Goal: Transaction & Acquisition: Subscribe to service/newsletter

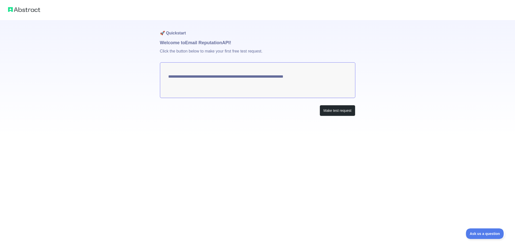
click at [257, 96] on textarea "**********" at bounding box center [257, 80] width 195 height 36
click at [329, 116] on button "Make test request" at bounding box center [336, 110] width 35 height 11
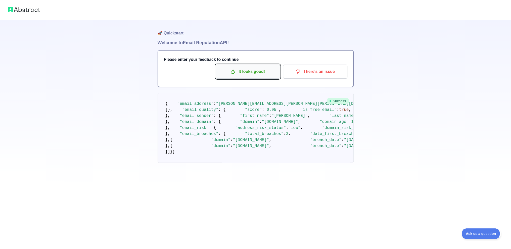
click at [222, 76] on p "It looks good!" at bounding box center [247, 71] width 57 height 9
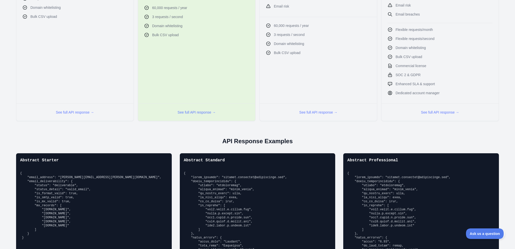
scroll to position [117, 0]
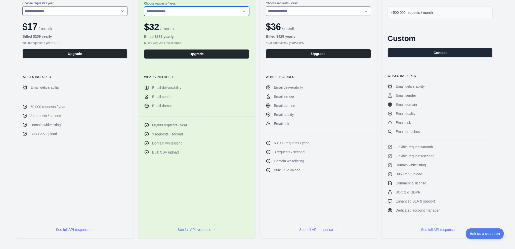
click at [211, 16] on select "**********" at bounding box center [196, 12] width 105 height 10
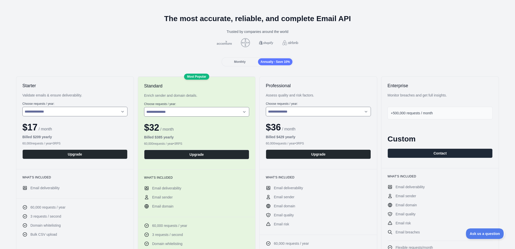
click at [236, 64] on span "Monthly" at bounding box center [240, 62] width 12 height 4
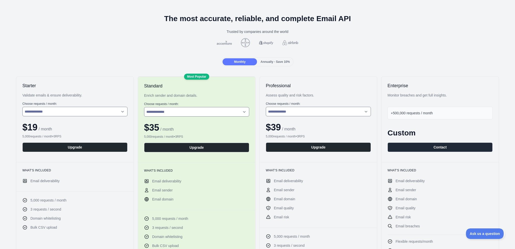
click at [273, 66] on div "Monthly Annually - Save 10%" at bounding box center [257, 61] width 72 height 9
click at [275, 64] on span "Annually - Save 10%" at bounding box center [274, 62] width 29 height 4
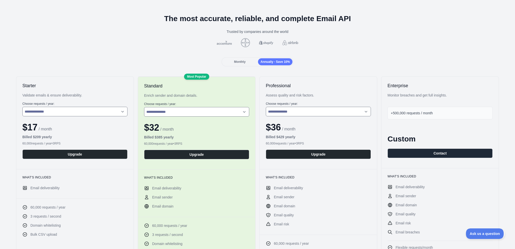
click at [236, 65] on div "Monthly" at bounding box center [239, 61] width 34 height 7
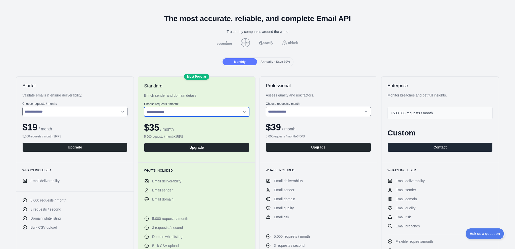
click at [204, 117] on select "**********" at bounding box center [196, 112] width 105 height 10
select select "*"
click at [147, 117] on select "**********" at bounding box center [196, 112] width 105 height 10
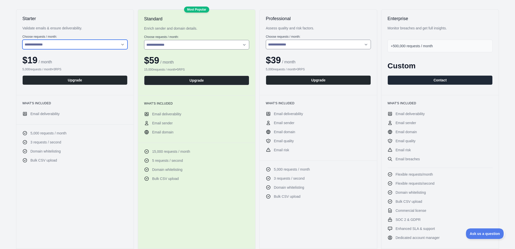
click at [79, 49] on select "**********" at bounding box center [74, 45] width 105 height 10
select select "*"
click at [28, 49] on select "**********" at bounding box center [74, 45] width 105 height 10
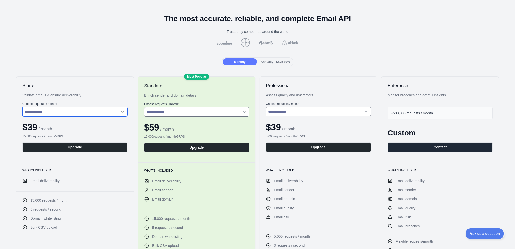
scroll to position [0, 0]
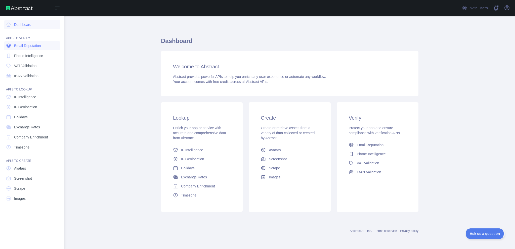
click at [41, 48] on span "Email Reputation" at bounding box center [27, 45] width 27 height 5
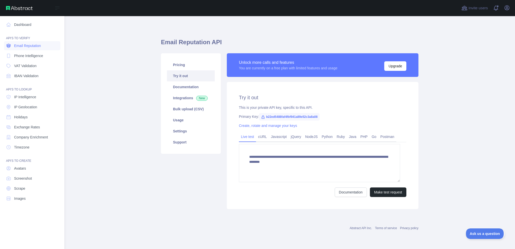
scroll to position [46, 0]
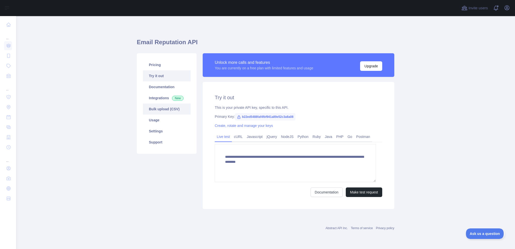
click at [173, 104] on link "Bulk upload (CSV)" at bounding box center [167, 109] width 48 height 11
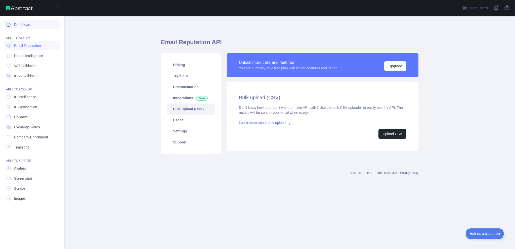
click at [33, 28] on link "Dashboard" at bounding box center [32, 24] width 56 height 9
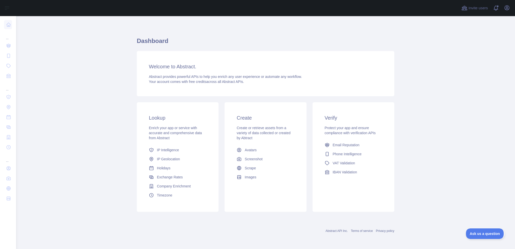
scroll to position [3, 0]
click at [506, 10] on icon "button" at bounding box center [507, 8] width 6 height 6
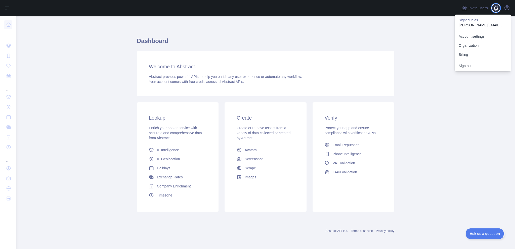
click at [493, 10] on span at bounding box center [498, 8] width 10 height 16
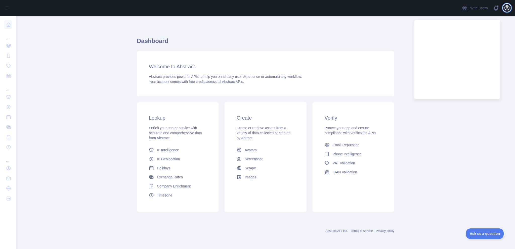
click at [504, 9] on icon "button" at bounding box center [506, 8] width 5 height 5
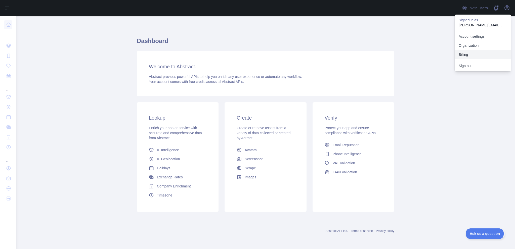
click at [474, 59] on button "Billing" at bounding box center [482, 54] width 56 height 9
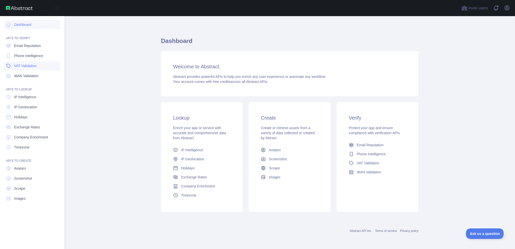
click at [51, 70] on link "VAT Validation" at bounding box center [32, 65] width 56 height 9
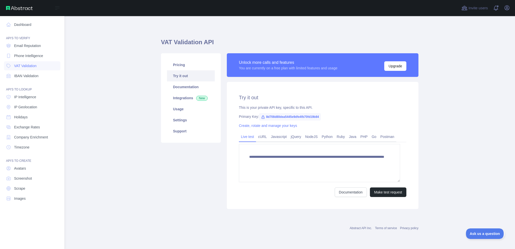
scroll to position [46, 0]
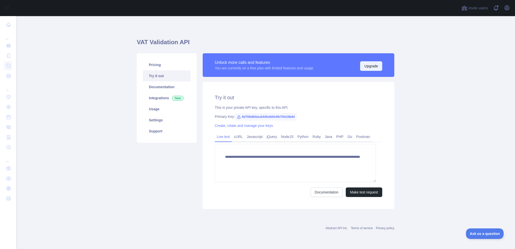
click at [368, 61] on button "Upgrade" at bounding box center [371, 66] width 22 height 10
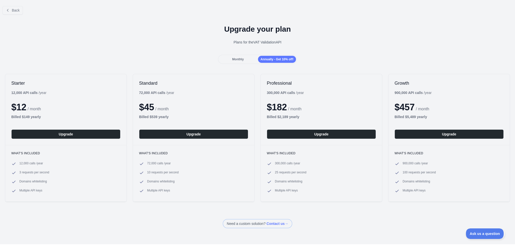
click at [235, 61] on span "Monthly" at bounding box center [238, 60] width 12 height 4
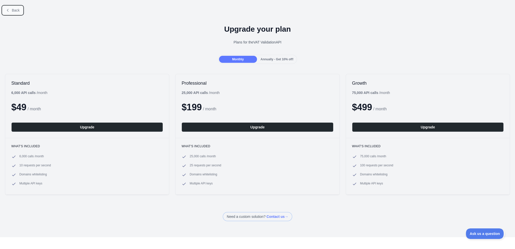
click at [8, 12] on icon at bounding box center [8, 10] width 4 height 4
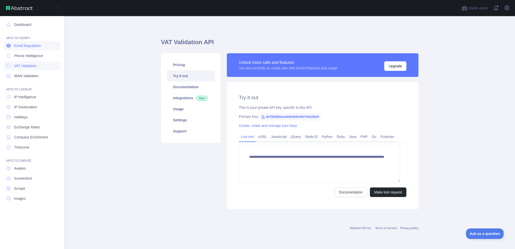
click at [41, 44] on span "Email Reputation" at bounding box center [27, 45] width 27 height 5
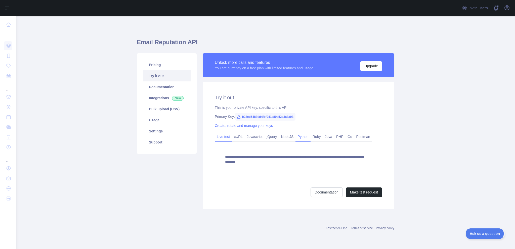
click at [310, 141] on link "Python" at bounding box center [302, 137] width 15 height 8
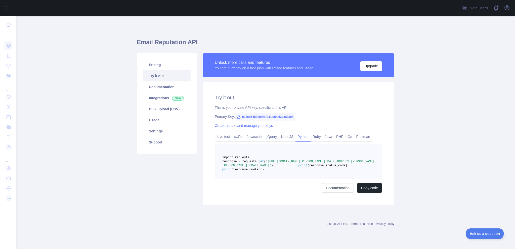
scroll to position [66, 0]
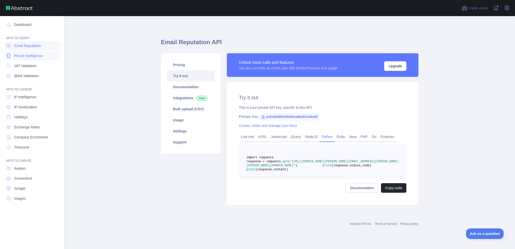
click at [18, 53] on span "Phone Intelligence" at bounding box center [28, 55] width 29 height 5
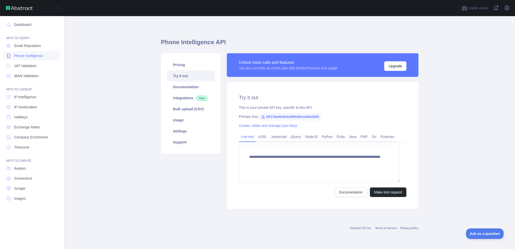
scroll to position [46, 0]
click at [30, 66] on span "VAT Validation" at bounding box center [25, 65] width 22 height 5
click at [34, 78] on span "IBAN Validation" at bounding box center [26, 75] width 24 height 5
click at [37, 43] on span "Email Reputation" at bounding box center [27, 45] width 27 height 5
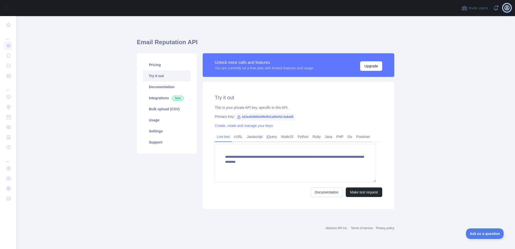
click at [504, 11] on icon "button" at bounding box center [507, 8] width 6 height 6
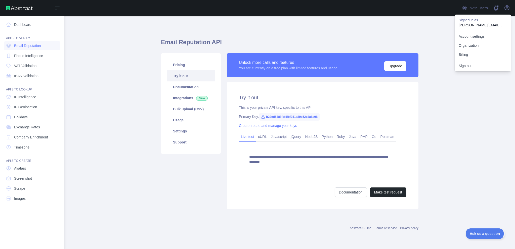
click at [26, 16] on div "Open sidebar" at bounding box center [32, 8] width 64 height 16
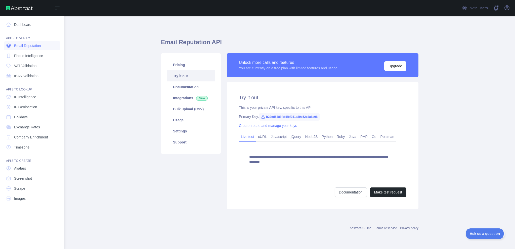
click at [23, 41] on link "Email Reputation" at bounding box center [32, 45] width 56 height 9
click at [26, 56] on span "Phone Intelligence" at bounding box center [28, 55] width 29 height 5
click at [29, 70] on link "VAT Validation" at bounding box center [32, 65] width 56 height 9
click at [33, 78] on span "IBAN Validation" at bounding box center [26, 75] width 24 height 5
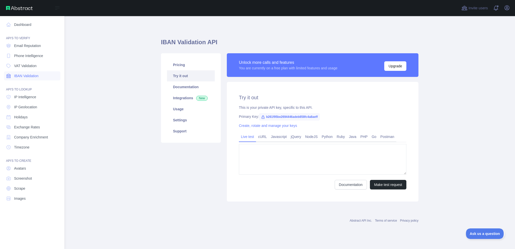
type textarea "**********"
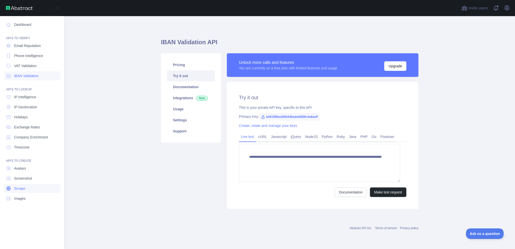
click at [32, 193] on link "Scrape" at bounding box center [32, 188] width 56 height 9
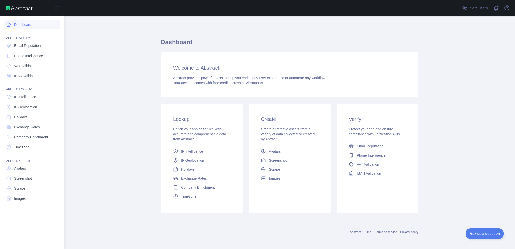
click at [44, 29] on link "Dashboard" at bounding box center [32, 24] width 56 height 9
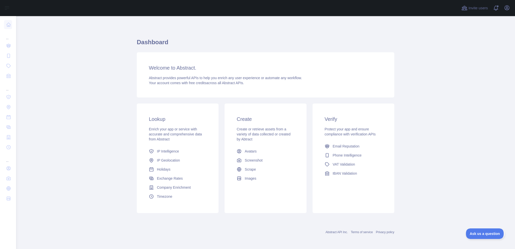
scroll to position [33, 0]
drag, startPoint x: 178, startPoint y: 147, endPoint x: 162, endPoint y: 150, distance: 16.7
click at [162, 141] on div "Enrich your app or service with accurate and comprehensive data from Abstract" at bounding box center [178, 132] width 58 height 15
click at [377, 150] on link "Email Reputation" at bounding box center [353, 145] width 62 height 9
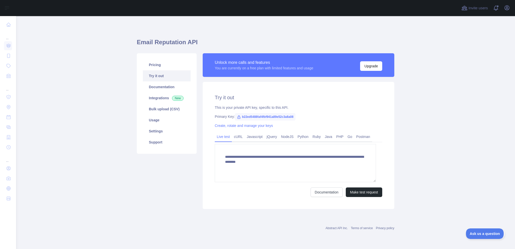
scroll to position [17, 0]
click at [310, 141] on link "Python" at bounding box center [302, 137] width 15 height 8
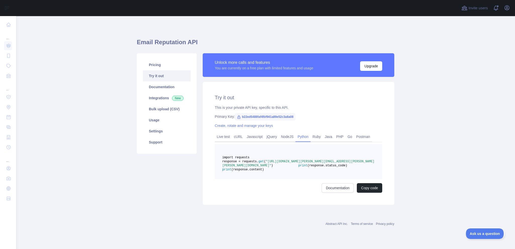
click at [304, 179] on pre "import requests response = requests. get ( "[URL][DOMAIN_NAME][PERSON_NAME][EMA…" at bounding box center [298, 161] width 167 height 35
click at [332, 167] on span ""[URL][DOMAIN_NAME][PERSON_NAME][EMAIL_ADDRESS][PERSON_NAME][PERSON_NAME][DOMAI…" at bounding box center [298, 164] width 152 height 8
drag, startPoint x: 370, startPoint y: 195, endPoint x: 353, endPoint y: 196, distance: 17.4
click at [353, 167] on span ""[URL][DOMAIN_NAME][PERSON_NAME][EMAIL_ADDRESS][PERSON_NAME][PERSON_NAME][DOMAI…" at bounding box center [298, 164] width 152 height 8
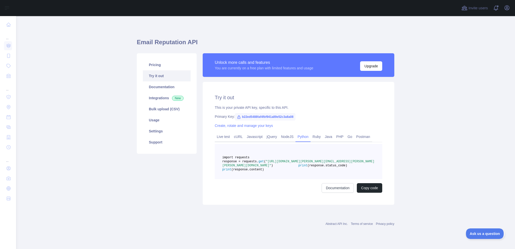
drag, startPoint x: 353, startPoint y: 196, endPoint x: 329, endPoint y: 194, distance: 24.9
click at [329, 167] on span ""https://emailreputation.abstractapi.com/v1/?api_key=b22ed5488faf4fbf941a89e52c…" at bounding box center [298, 164] width 152 height 8
click at [177, 81] on link "Documentation" at bounding box center [167, 86] width 48 height 11
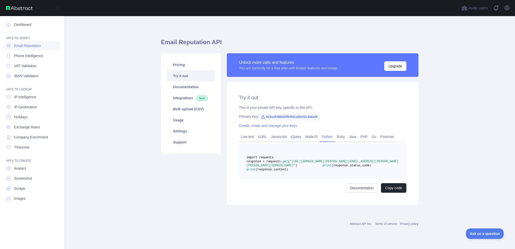
scroll to position [15, 0]
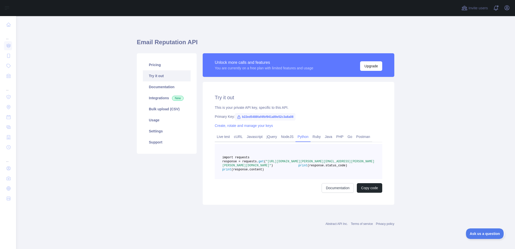
click at [263, 113] on span "b22ed5488faf4fbf941a89e52c3a8a08" at bounding box center [265, 117] width 61 height 8
drag, startPoint x: 252, startPoint y: 81, endPoint x: 339, endPoint y: 73, distance: 86.8
click at [339, 82] on div "Try it out This is your private API key, specific to this API. Primary Key: b22…" at bounding box center [299, 143] width 192 height 123
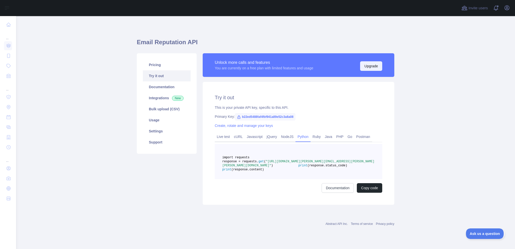
click at [375, 71] on button "Upgrade" at bounding box center [371, 66] width 22 height 10
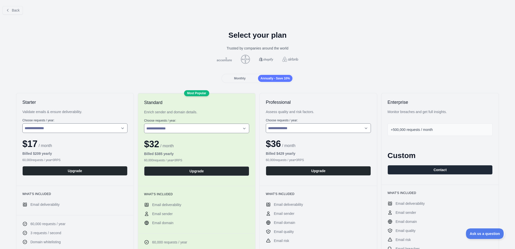
scroll to position [67, 0]
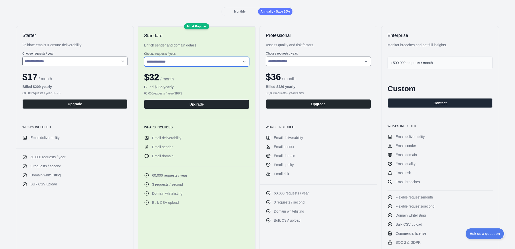
click at [202, 66] on select "**********" at bounding box center [196, 62] width 105 height 10
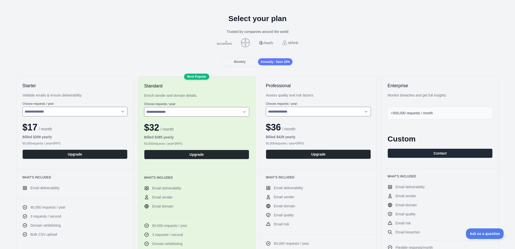
click at [239, 65] on div "Monthly" at bounding box center [239, 61] width 34 height 7
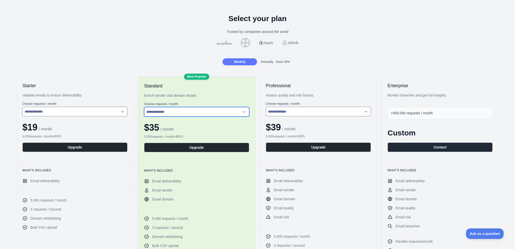
click at [195, 117] on select "**********" at bounding box center [196, 112] width 105 height 10
click at [147, 117] on select "**********" at bounding box center [196, 112] width 105 height 10
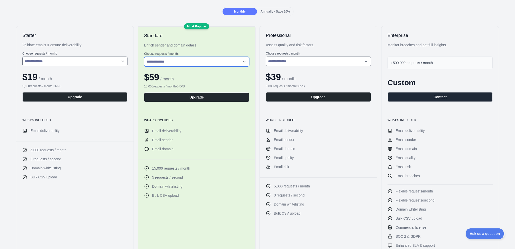
scroll to position [151, 0]
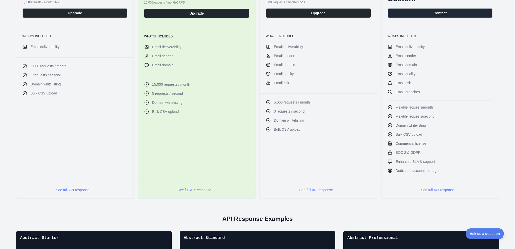
select select "*"
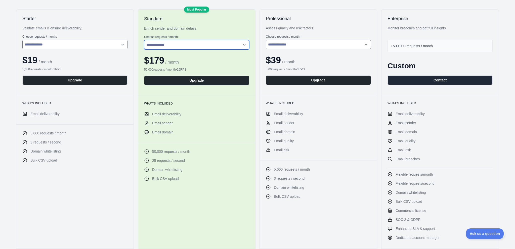
scroll to position [67, 0]
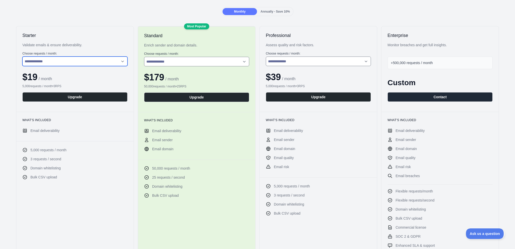
click at [95, 66] on select "**********" at bounding box center [74, 62] width 105 height 10
select select "*"
click at [28, 66] on select "**********" at bounding box center [74, 62] width 105 height 10
click at [278, 13] on span "Annually - Save 10%" at bounding box center [274, 12] width 29 height 4
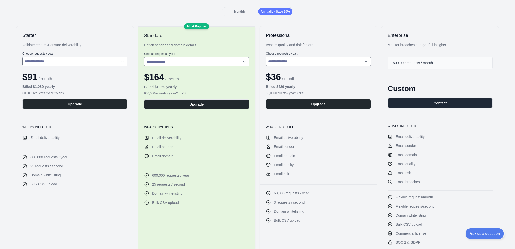
scroll to position [17, 0]
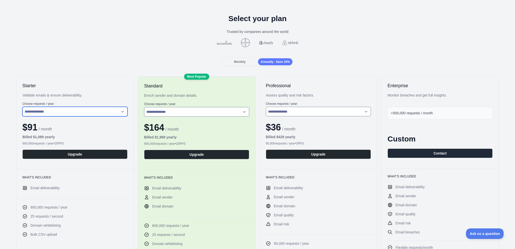
click at [101, 116] on select "**********" at bounding box center [74, 112] width 105 height 10
click at [241, 64] on span "Monthly" at bounding box center [240, 62] width 12 height 4
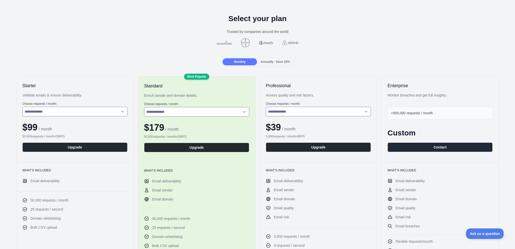
scroll to position [0, 0]
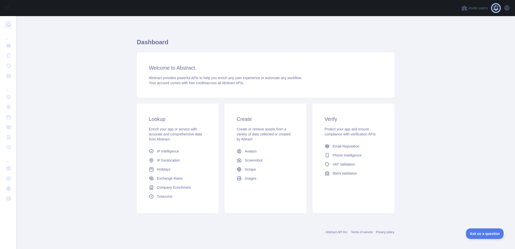
click at [493, 10] on span at bounding box center [498, 8] width 10 height 16
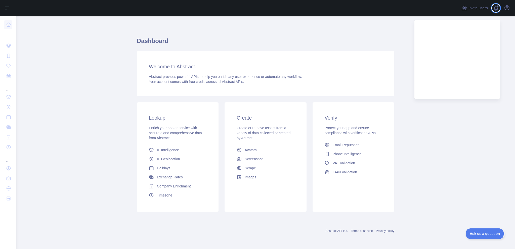
scroll to position [33, 0]
click at [504, 10] on icon "button" at bounding box center [506, 8] width 5 height 5
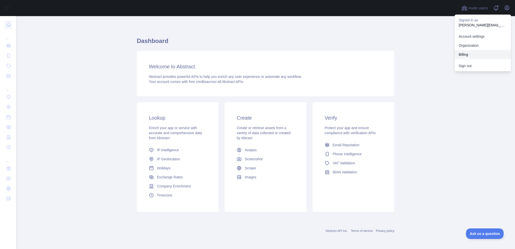
click at [472, 59] on button "Billing" at bounding box center [482, 54] width 56 height 9
